Goal: Transaction & Acquisition: Purchase product/service

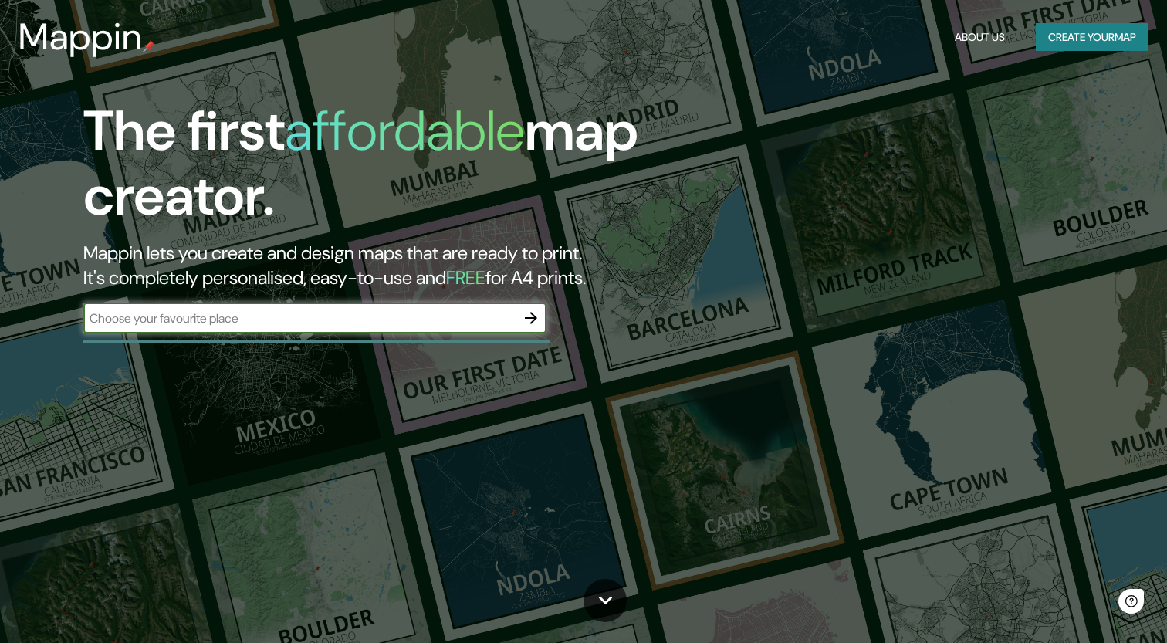
click at [235, 320] on input "text" at bounding box center [299, 318] width 432 height 18
type input "comuna 13"
click at [531, 316] on icon "button" at bounding box center [531, 318] width 12 height 12
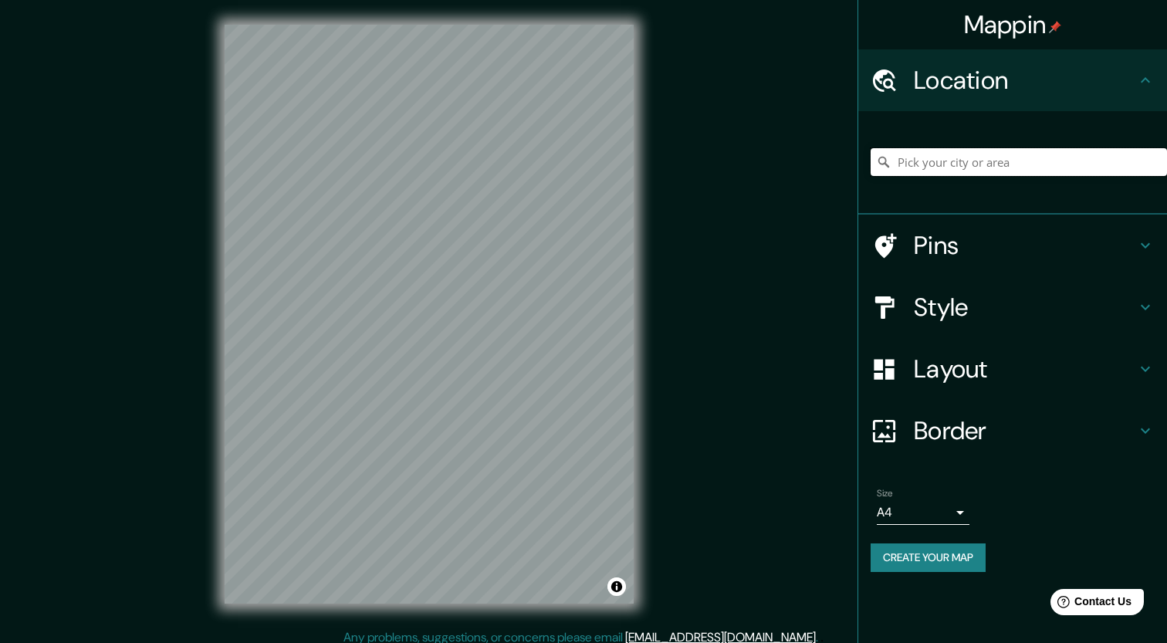
click at [919, 150] on input "Pick your city or area" at bounding box center [1018, 162] width 296 height 28
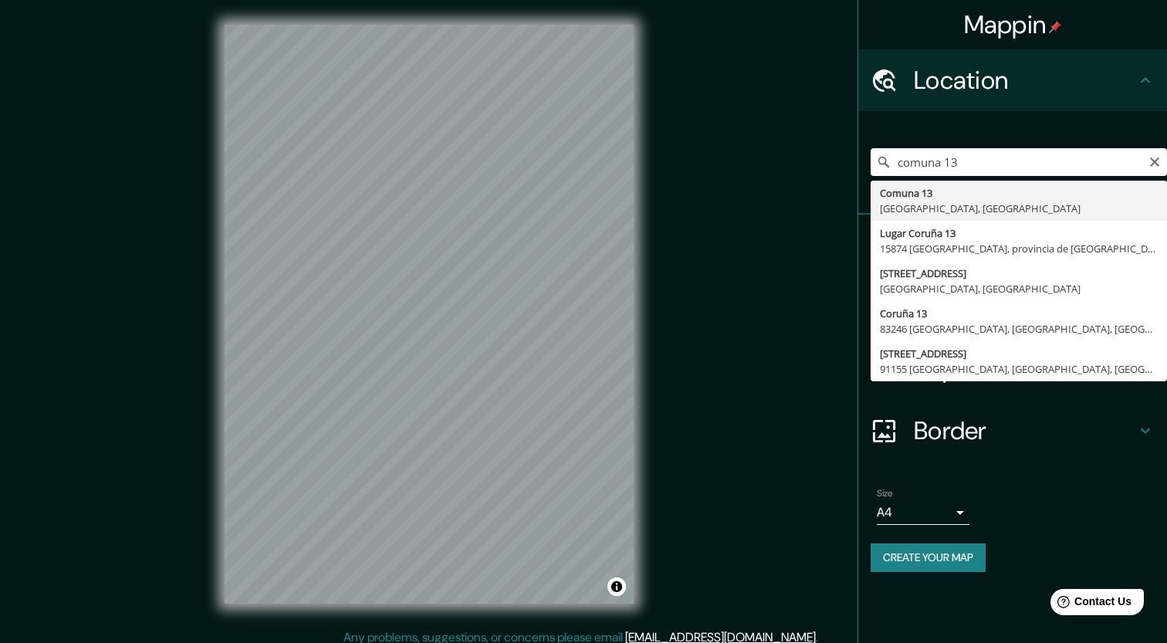
type input "Comuna 13, [GEOGRAPHIC_DATA], [GEOGRAPHIC_DATA]"
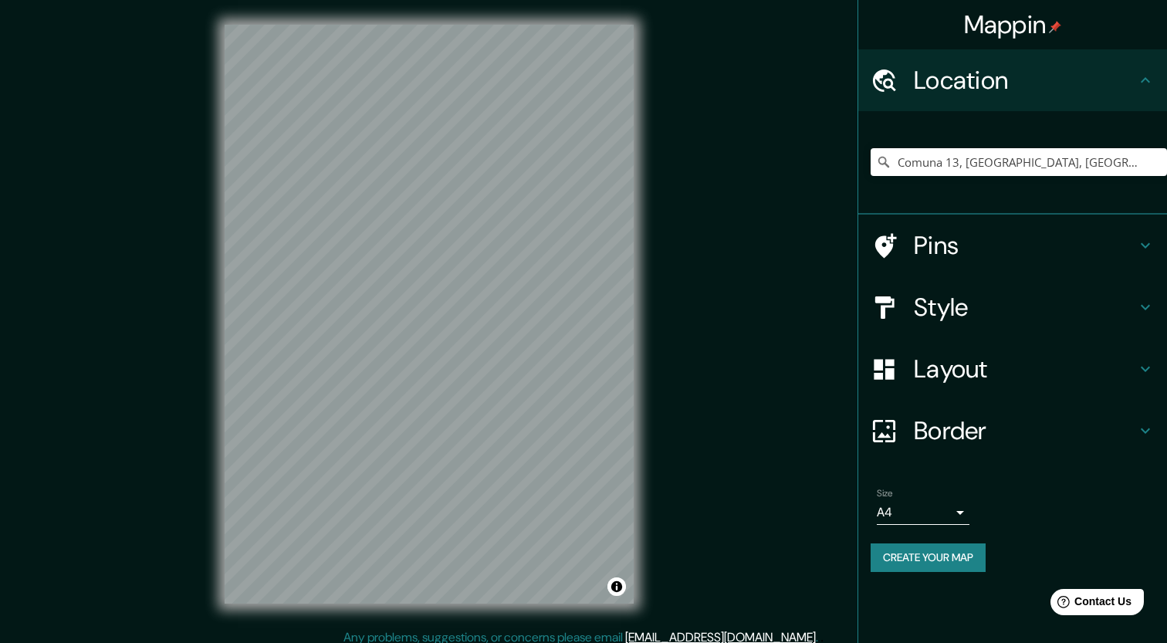
click at [963, 315] on h4 "Style" at bounding box center [1025, 307] width 222 height 31
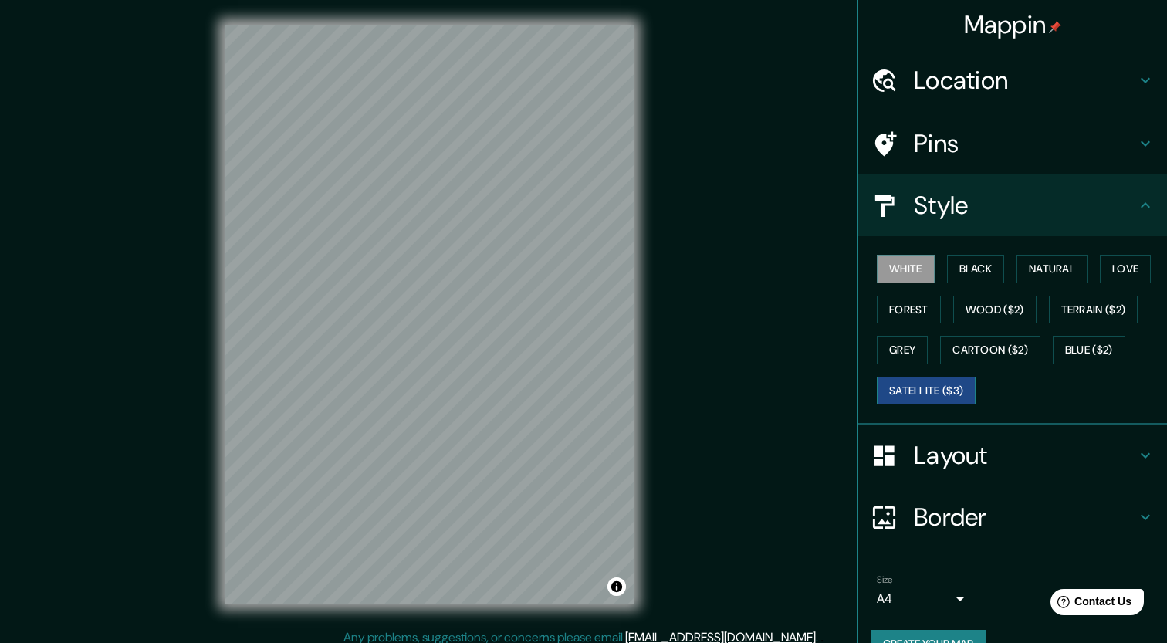
click at [935, 380] on button "Satellite ($3)" at bounding box center [926, 391] width 99 height 29
click at [1097, 301] on button "Terrain ($2)" at bounding box center [1094, 310] width 90 height 29
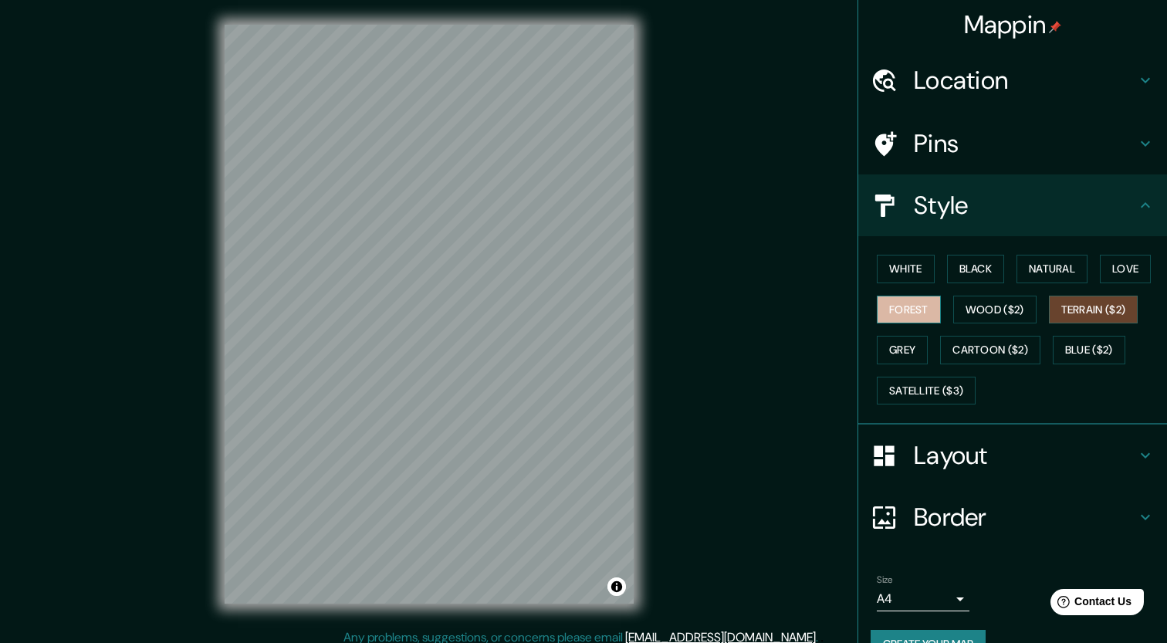
click at [932, 309] on button "Forest" at bounding box center [909, 310] width 64 height 29
click at [904, 344] on button "Grey" at bounding box center [902, 350] width 51 height 29
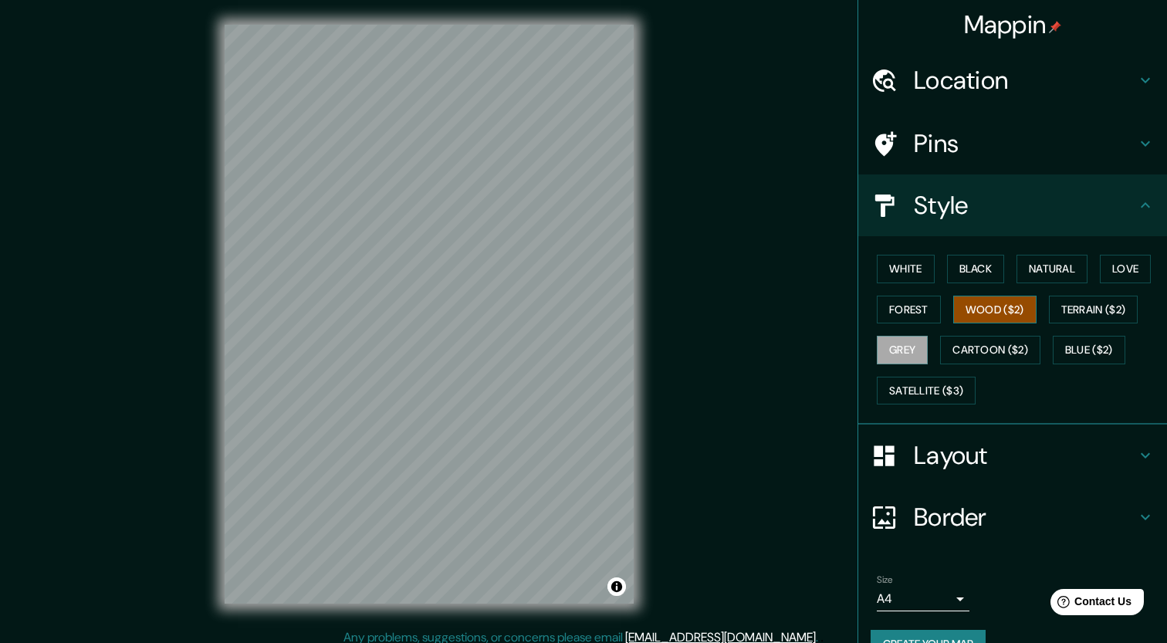
click at [1000, 309] on button "Wood ($2)" at bounding box center [994, 310] width 83 height 29
click at [999, 336] on button "Cartoon ($2)" at bounding box center [990, 350] width 100 height 29
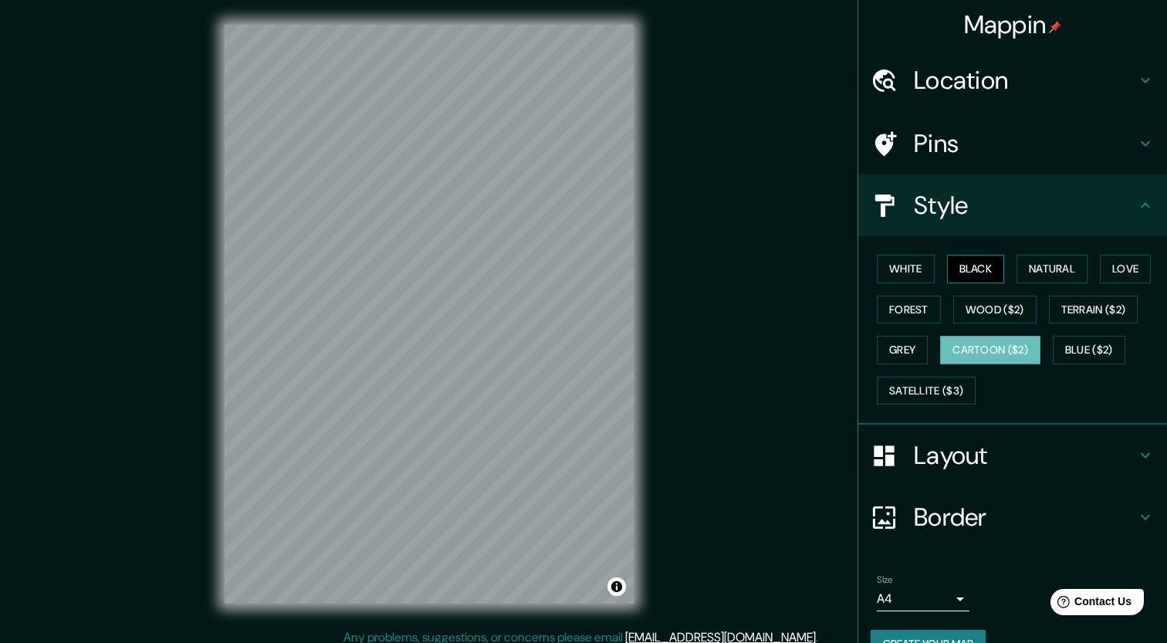
click at [996, 265] on button "Black" at bounding box center [976, 269] width 58 height 29
click at [1036, 261] on button "Natural" at bounding box center [1051, 269] width 71 height 29
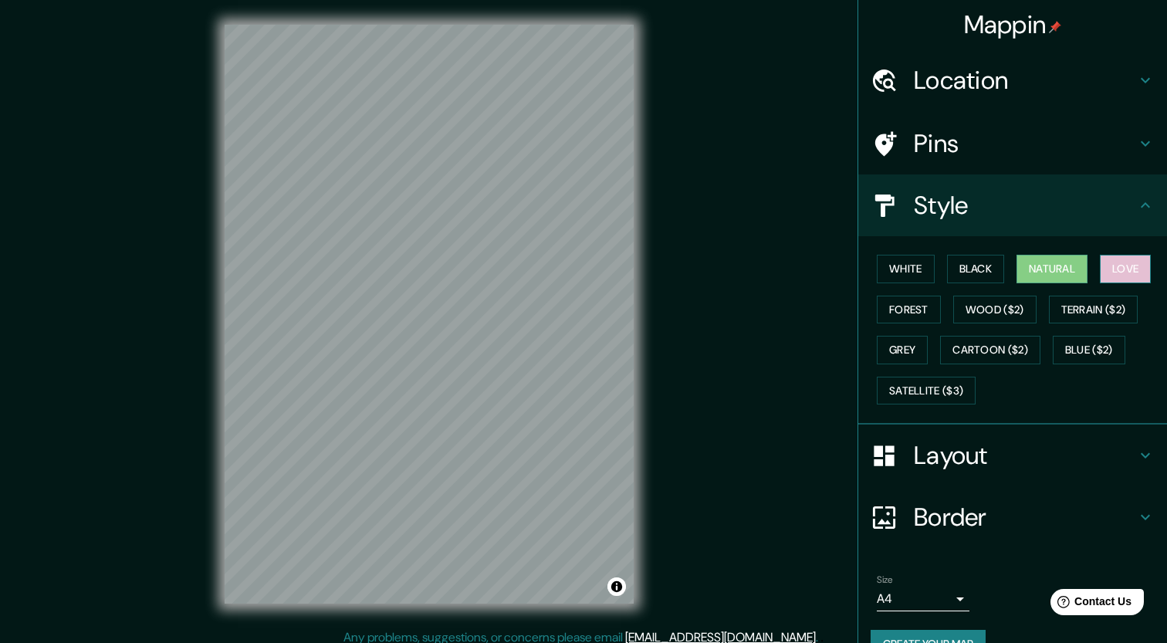
click at [1110, 272] on button "Love" at bounding box center [1125, 269] width 51 height 29
click at [1094, 308] on button "Terrain ($2)" at bounding box center [1094, 310] width 90 height 29
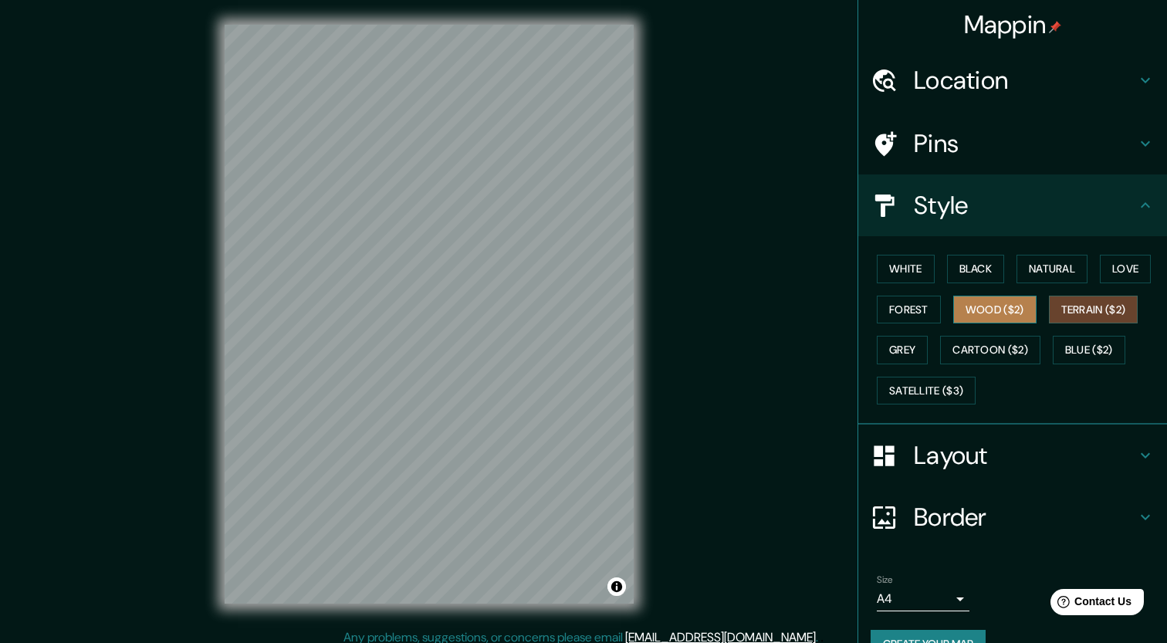
click at [1025, 304] on button "Wood ($2)" at bounding box center [994, 310] width 83 height 29
click at [932, 267] on button "White" at bounding box center [906, 269] width 58 height 29
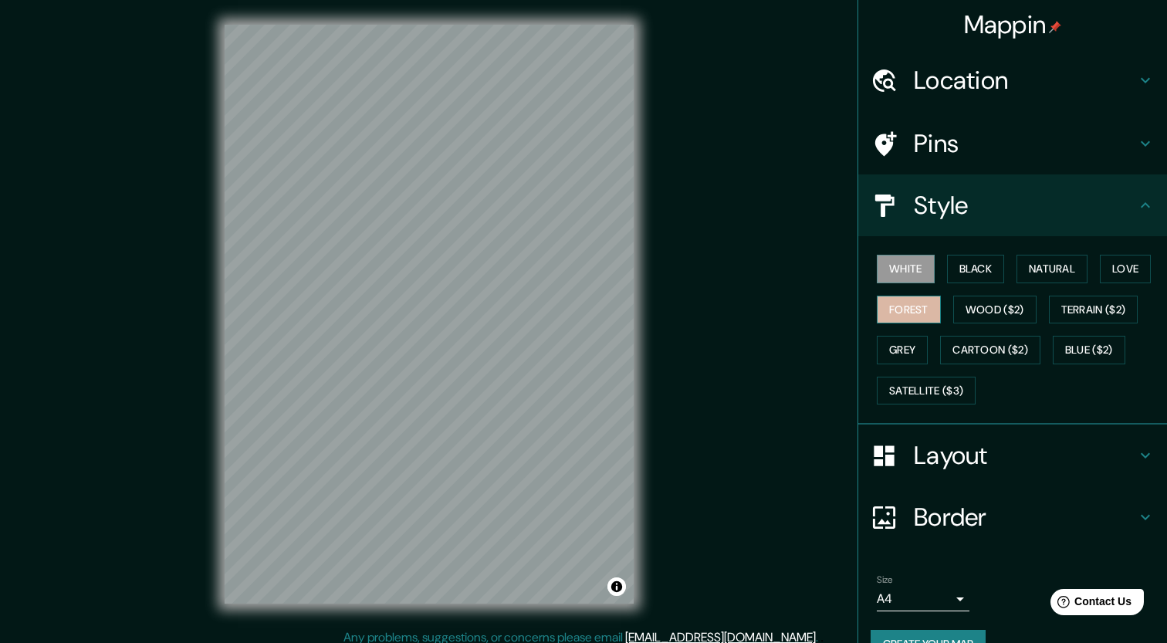
click at [918, 296] on button "Forest" at bounding box center [909, 310] width 64 height 29
click at [927, 319] on button "Forest" at bounding box center [909, 310] width 64 height 29
click at [926, 336] on button "Grey" at bounding box center [902, 350] width 51 height 29
click at [926, 370] on div "White Black Natural Love Forest Wood ($2) Terrain ($2) Grey Cartoon ($2) Blue (…" at bounding box center [1018, 329] width 296 height 162
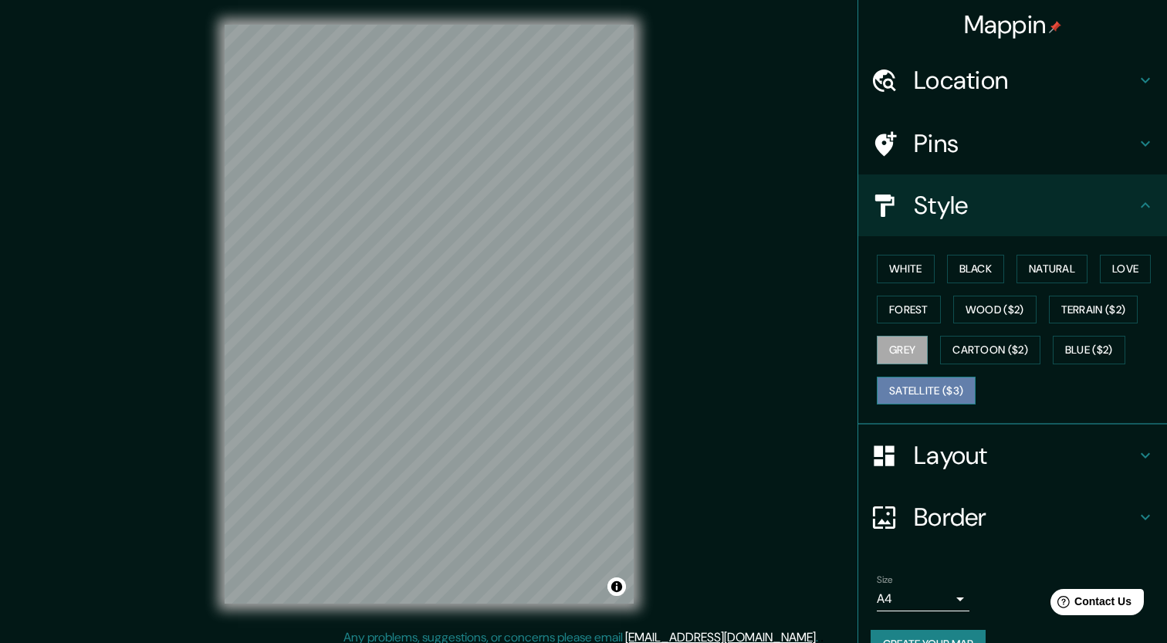
click at [926, 377] on button "Satellite ($3)" at bounding box center [926, 391] width 99 height 29
